Goal: Find specific page/section: Find specific page/section

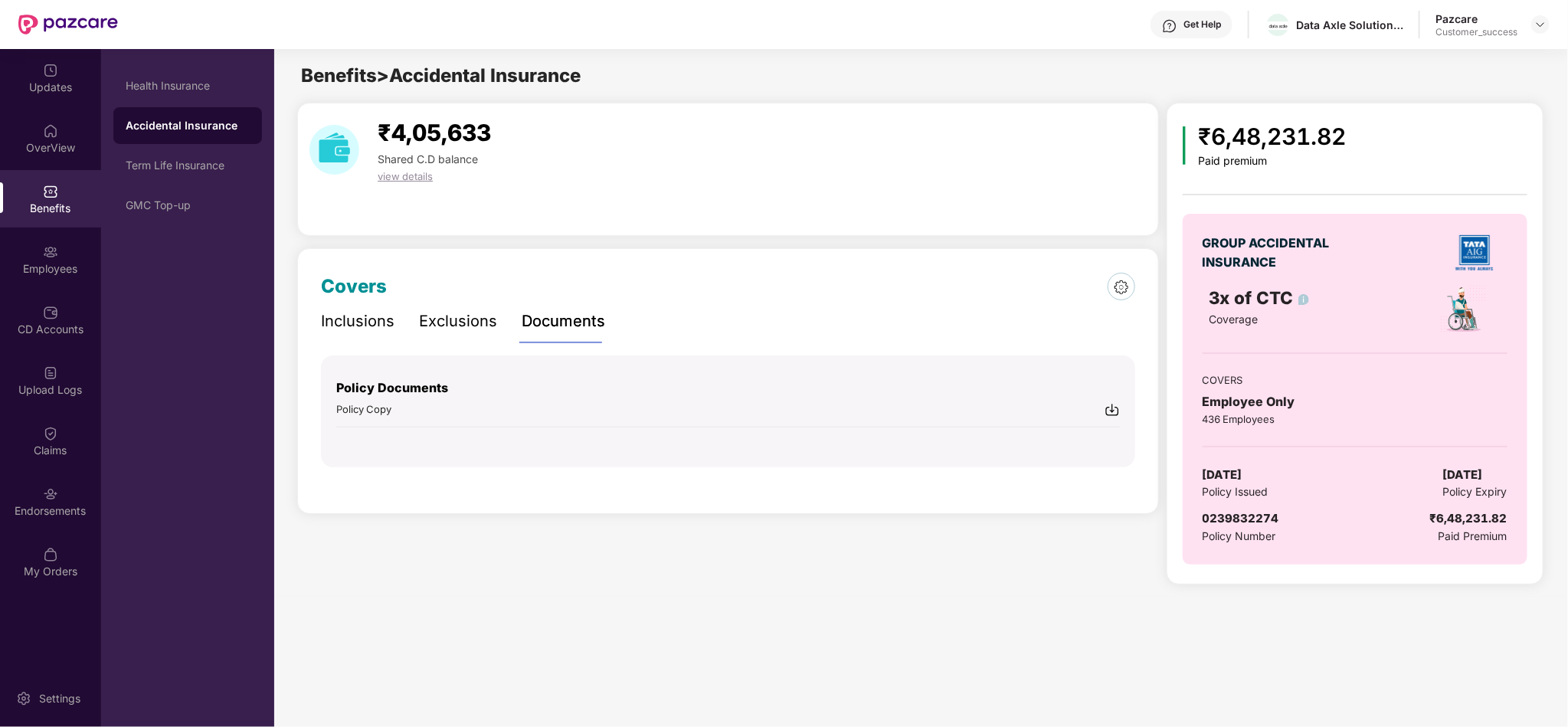
click at [1545, 34] on div "Pazcare Customer_success" at bounding box center [1492, 24] width 114 height 27
click at [1542, 25] on img at bounding box center [1540, 24] width 12 height 12
click at [1450, 65] on div "Switch to partner view" at bounding box center [1469, 60] width 199 height 30
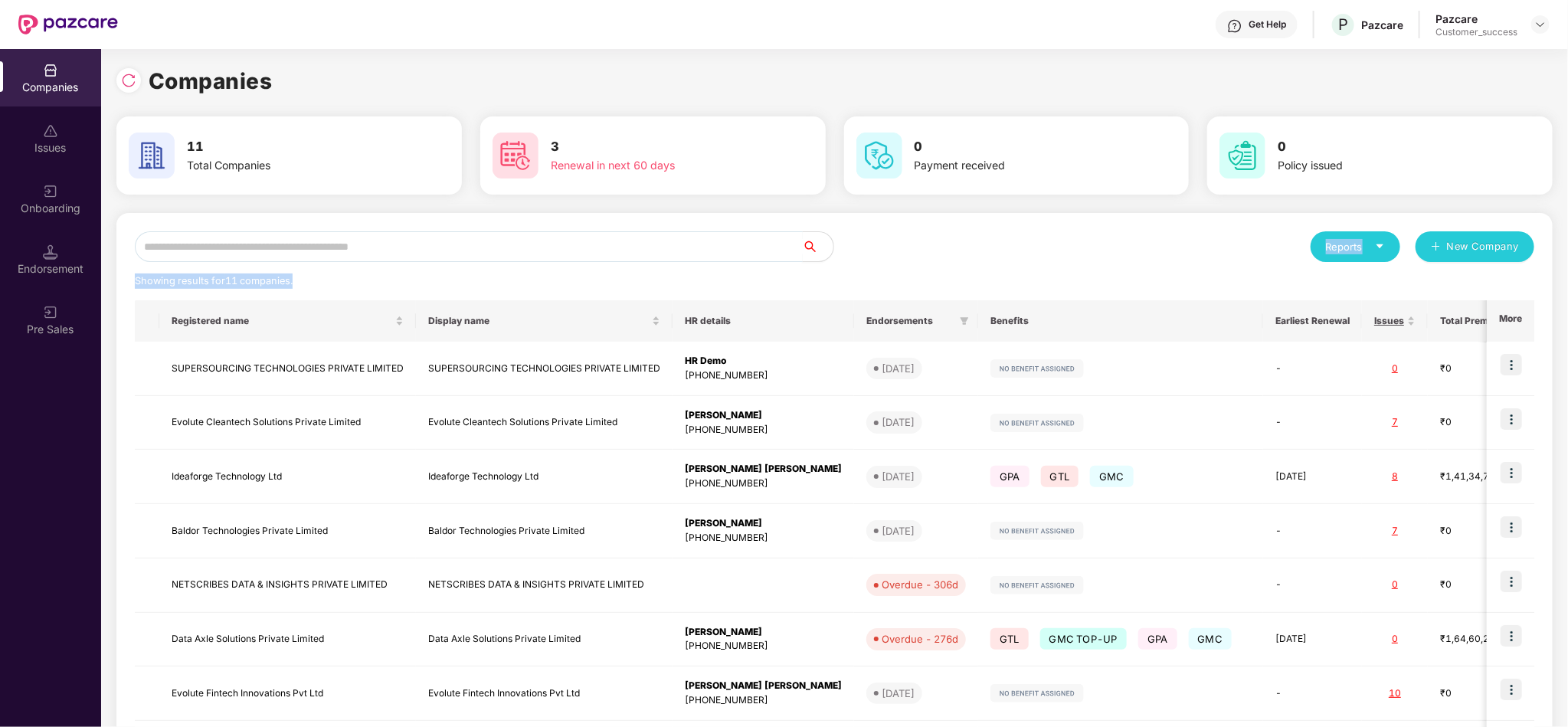
drag, startPoint x: 448, startPoint y: 262, endPoint x: 427, endPoint y: 249, distance: 24.7
click at [427, 249] on div "Reports New Company Showing results for 11 companies. Registered name Display n…" at bounding box center [834, 585] width 1399 height 708
click at [427, 249] on input "text" at bounding box center [469, 246] width 668 height 30
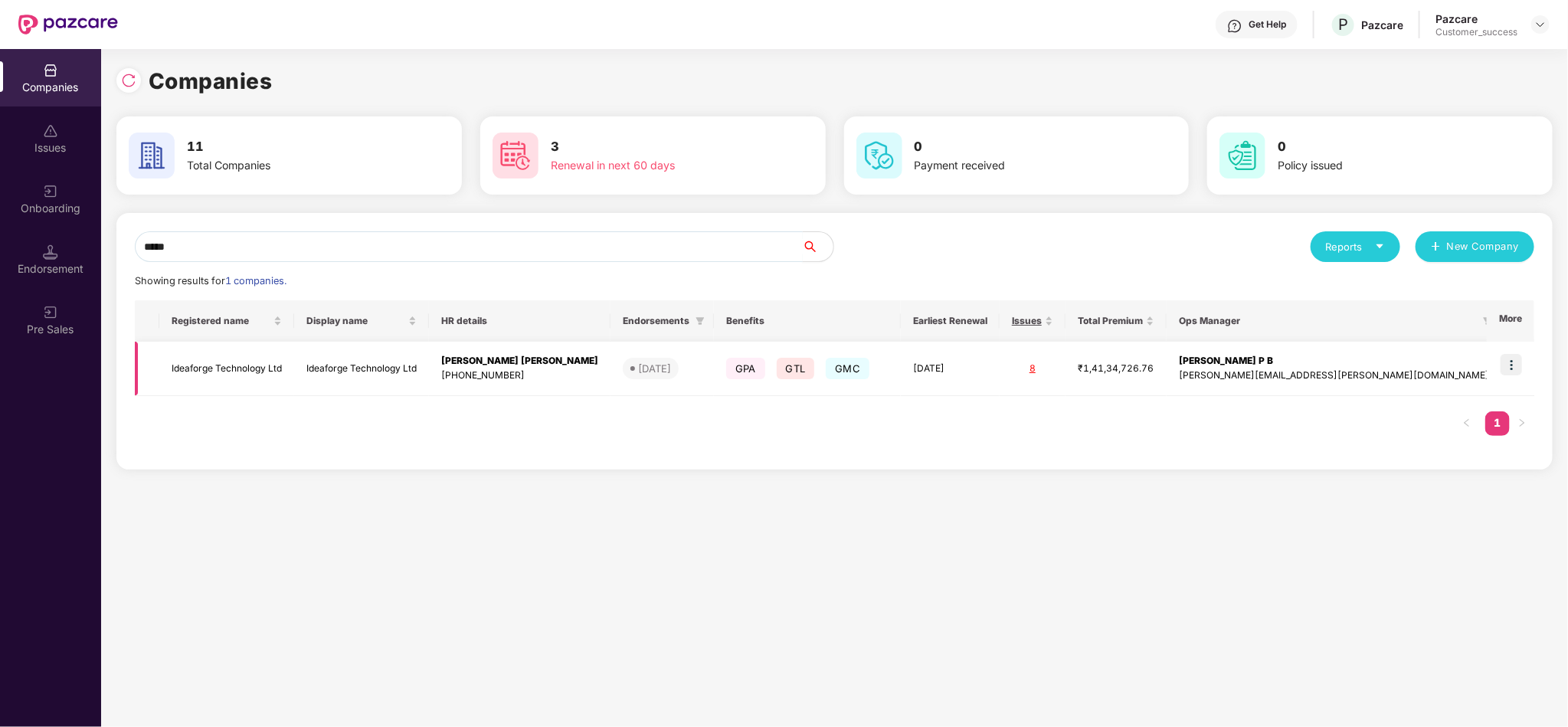
type input "*****"
click at [1510, 377] on td at bounding box center [1510, 368] width 47 height 54
click at [1516, 364] on img at bounding box center [1511, 364] width 21 height 21
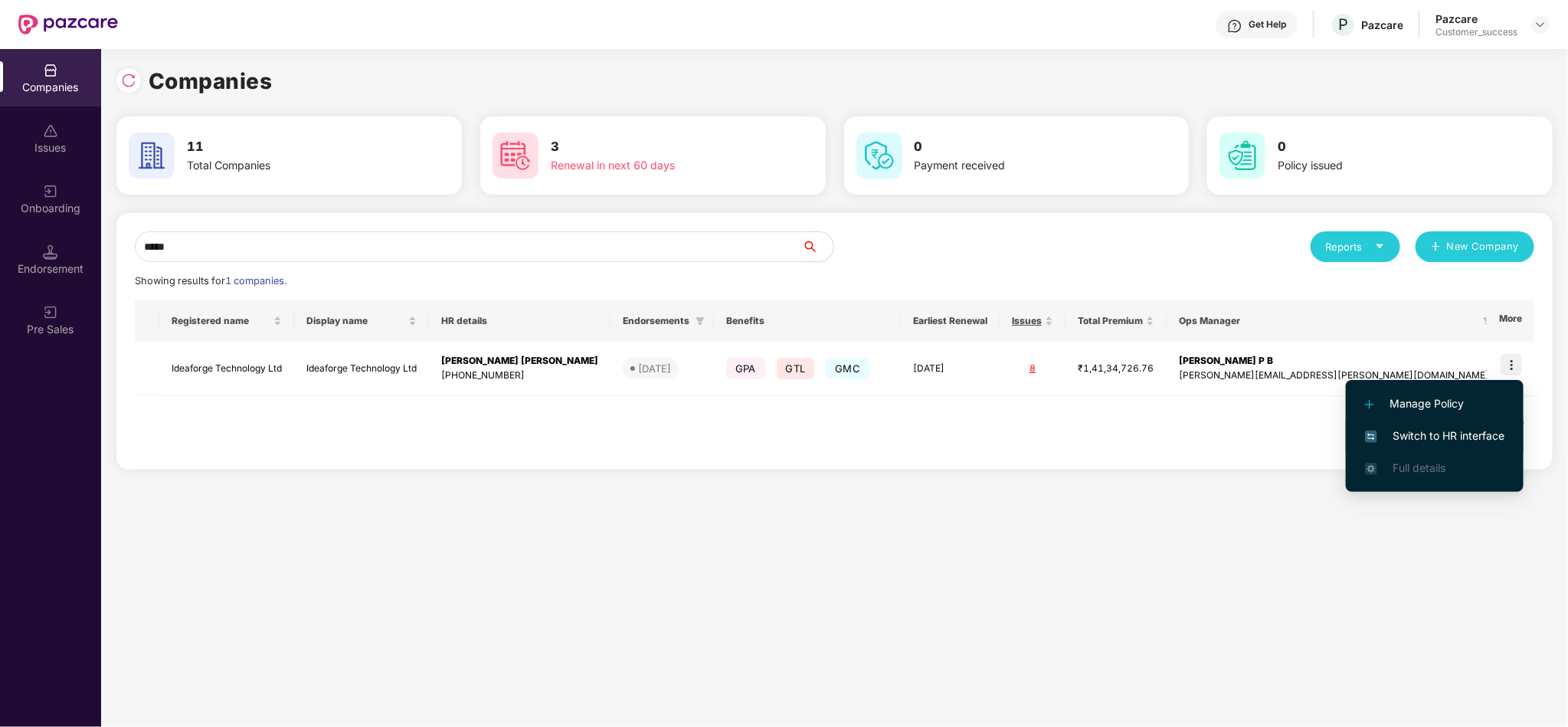
click at [1450, 436] on span "Switch to HR interface" at bounding box center [1434, 435] width 139 height 17
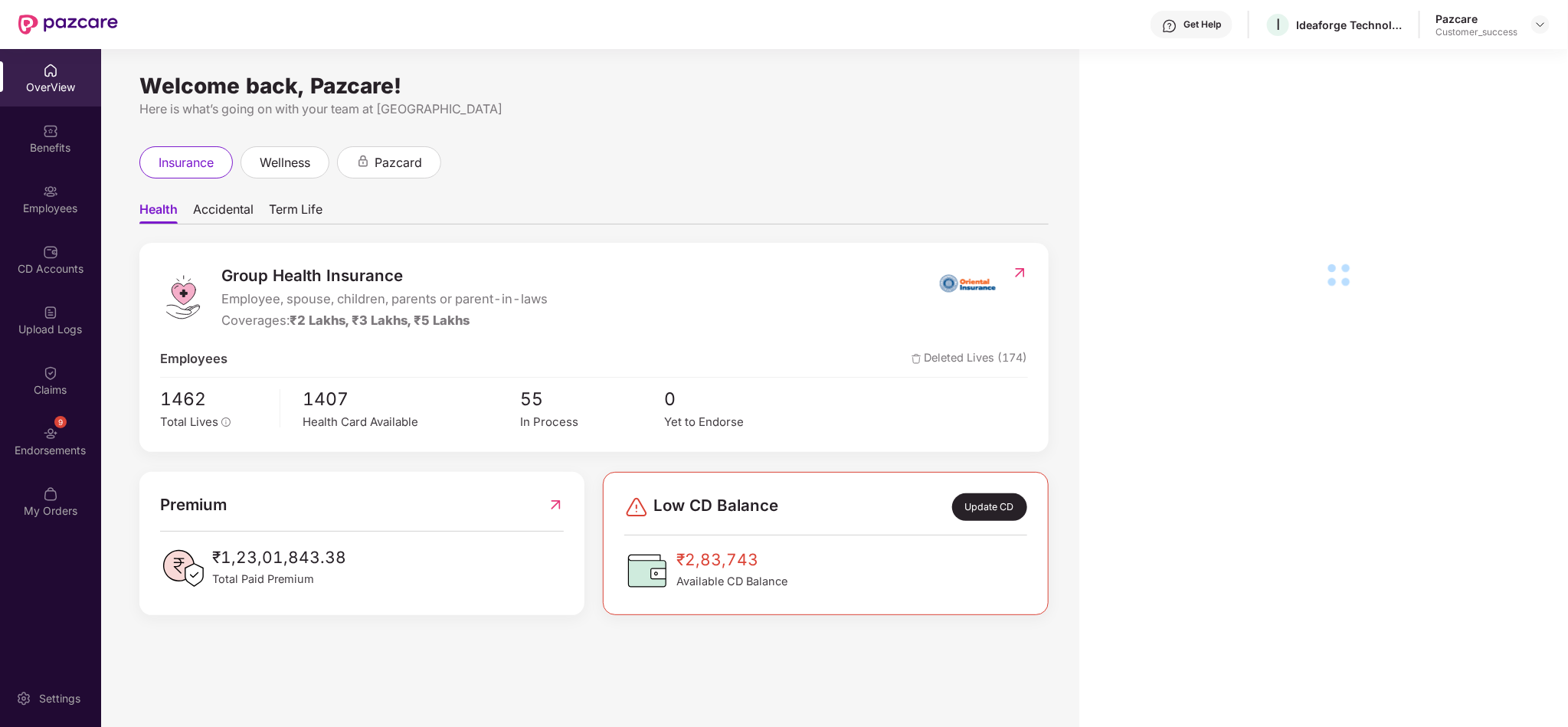
click at [62, 201] on div "Employees" at bounding box center [51, 209] width 101 height 16
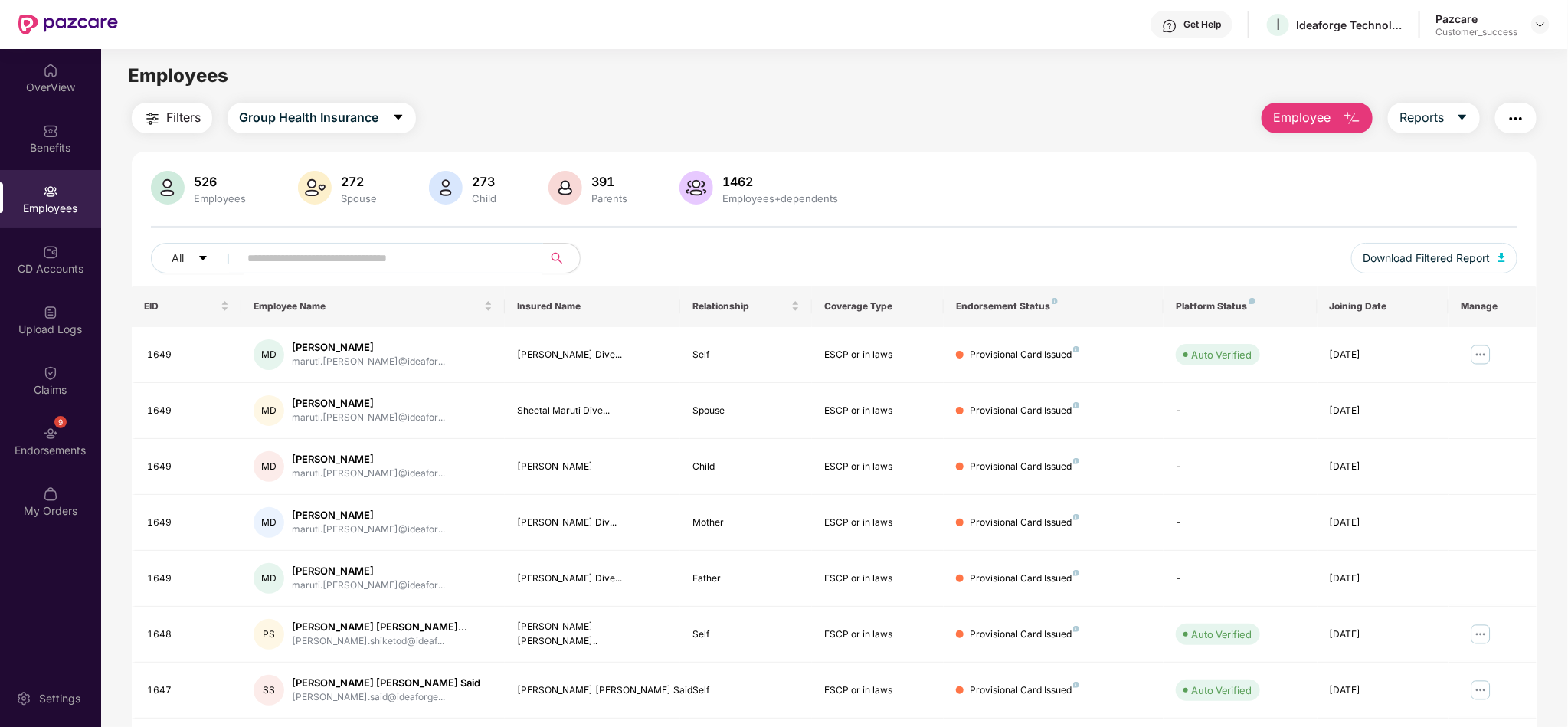
click at [435, 265] on input "text" at bounding box center [385, 257] width 275 height 23
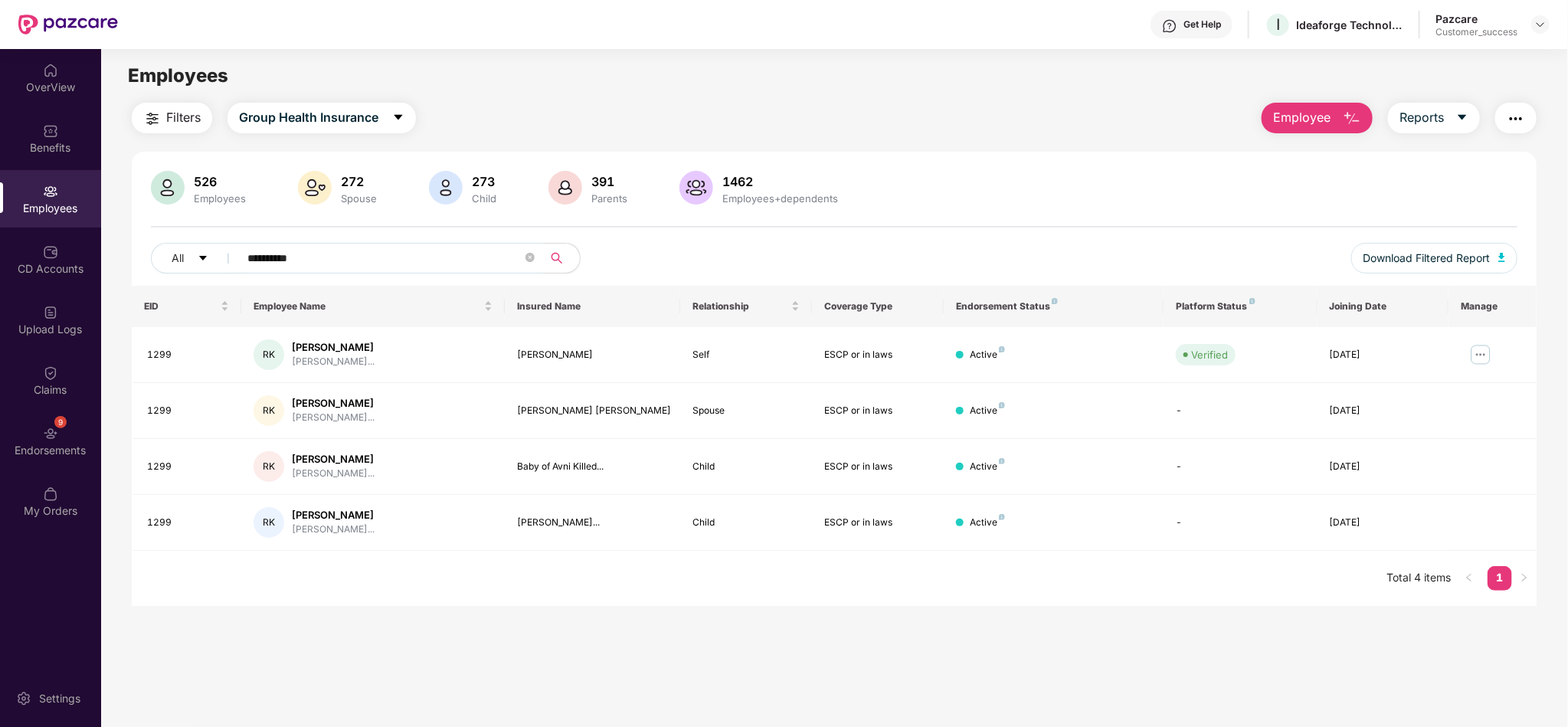
type input "**********"
